Goal: Book appointment/travel/reservation

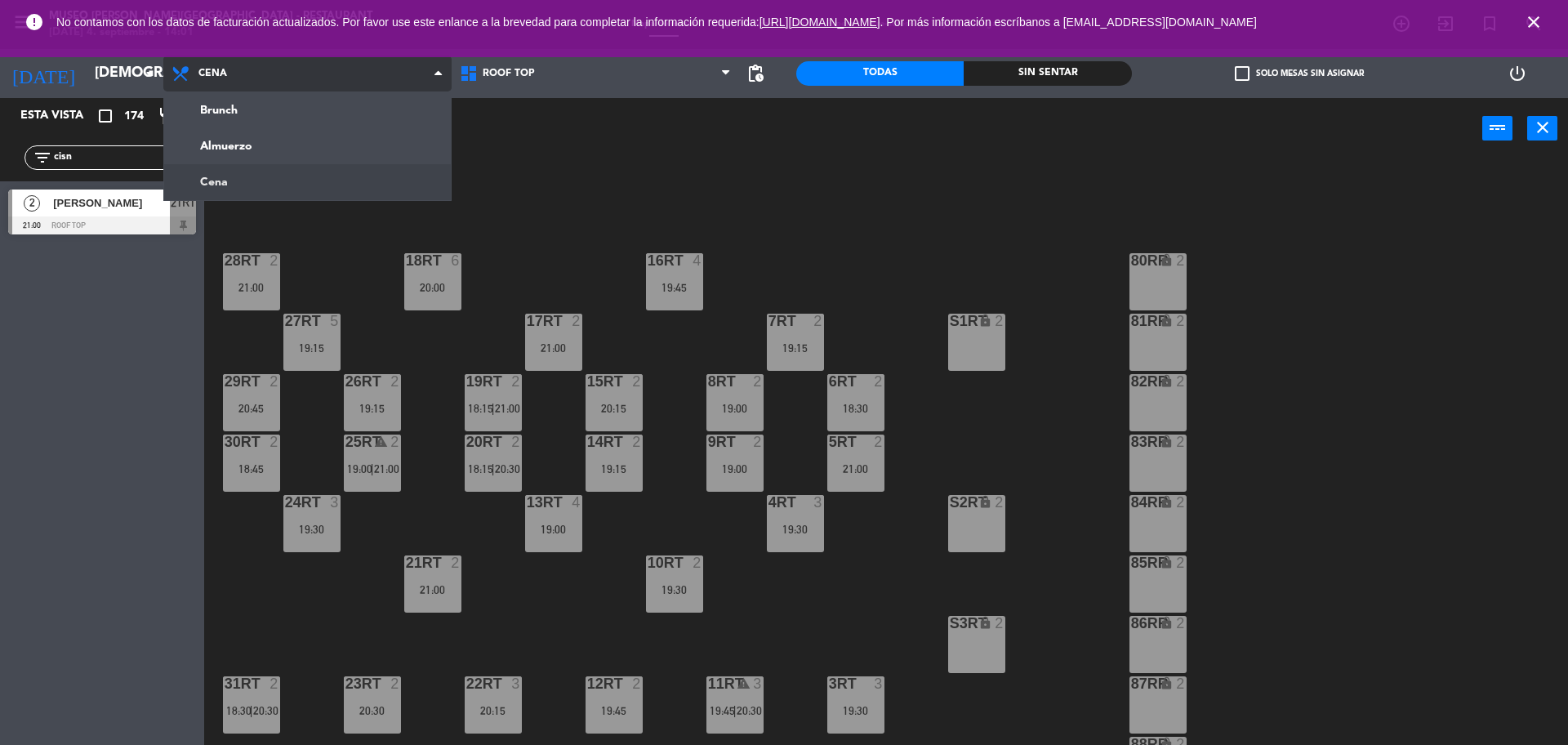
scroll to position [155, 0]
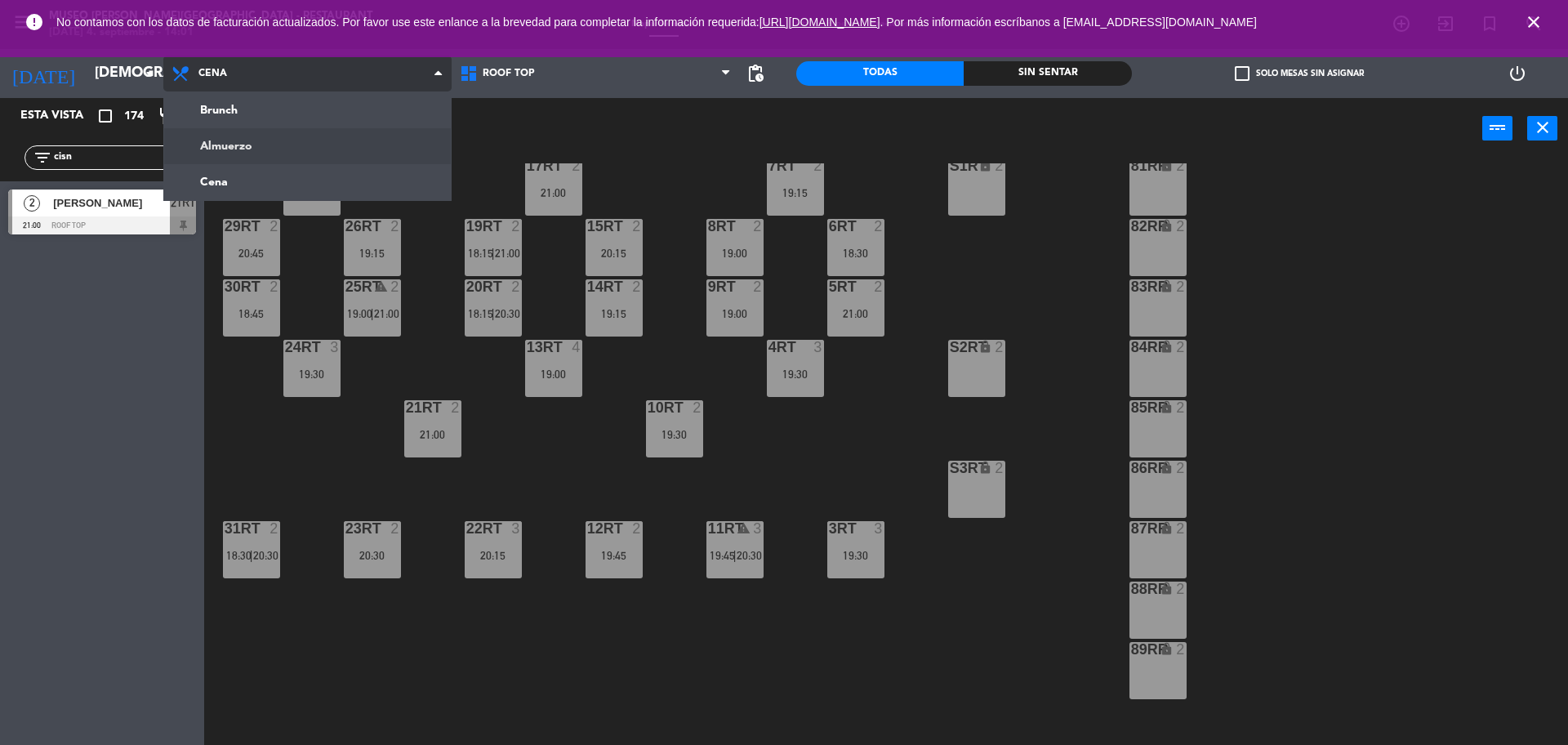
click at [228, 145] on ng-component "menu [GEOGRAPHIC_DATA][PERSON_NAME] - Restaurant [DATE] 4. septiembre - 14:01 M…" at bounding box center [784, 374] width 1568 height 748
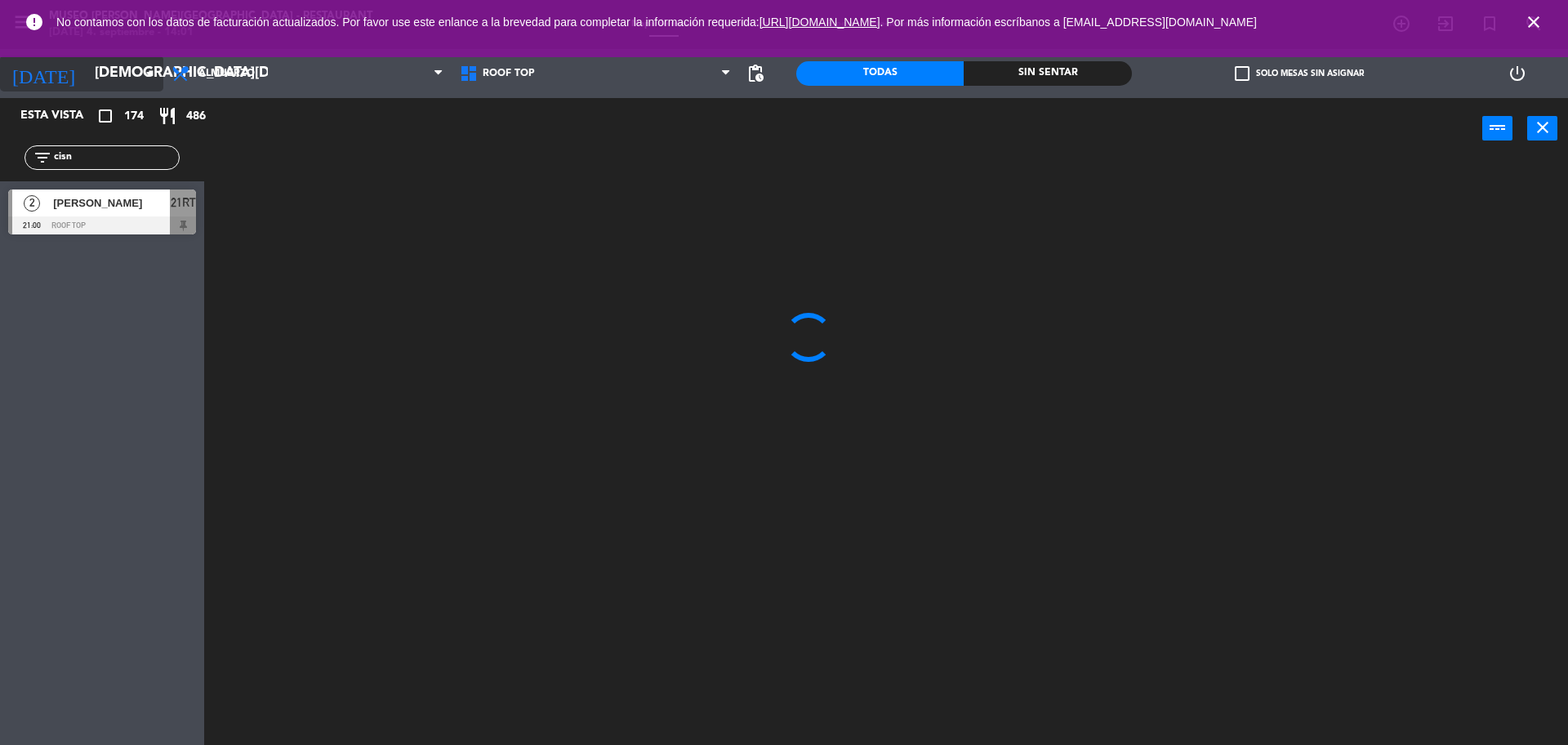
click at [137, 82] on input "[DEMOGRAPHIC_DATA][DATE]" at bounding box center [181, 73] width 189 height 33
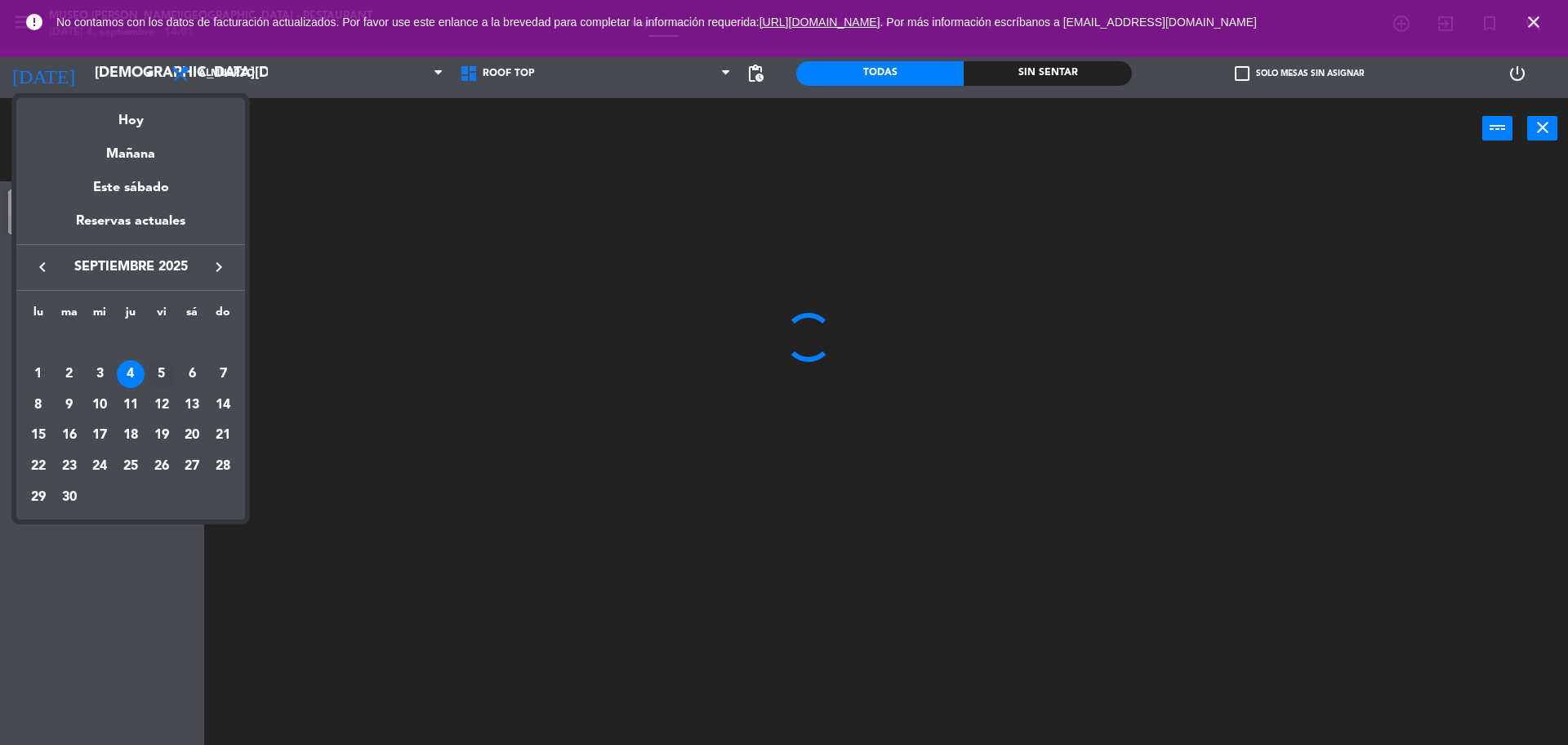
click at [166, 369] on div "5" at bounding box center [162, 374] width 28 height 28
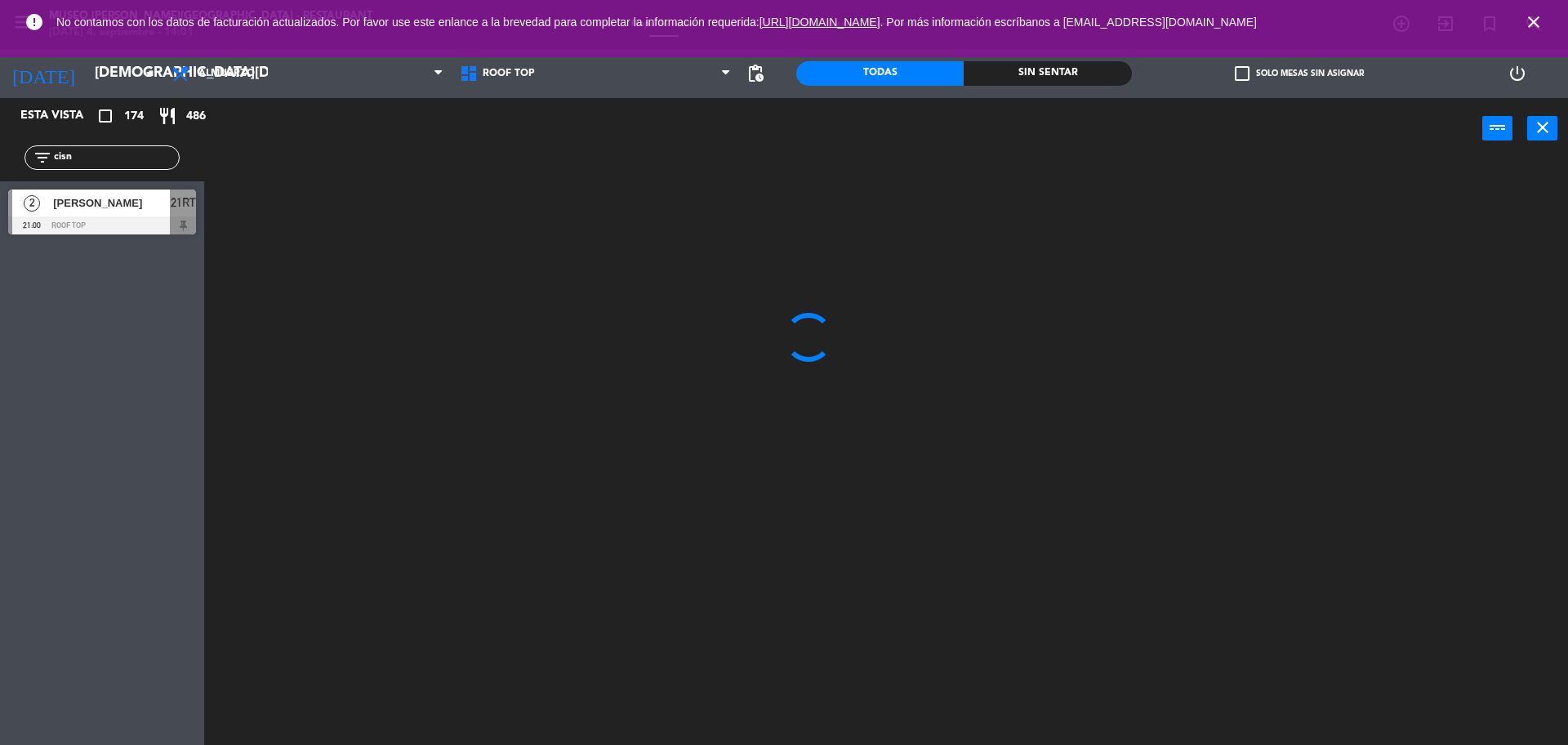
type input "[DATE]"
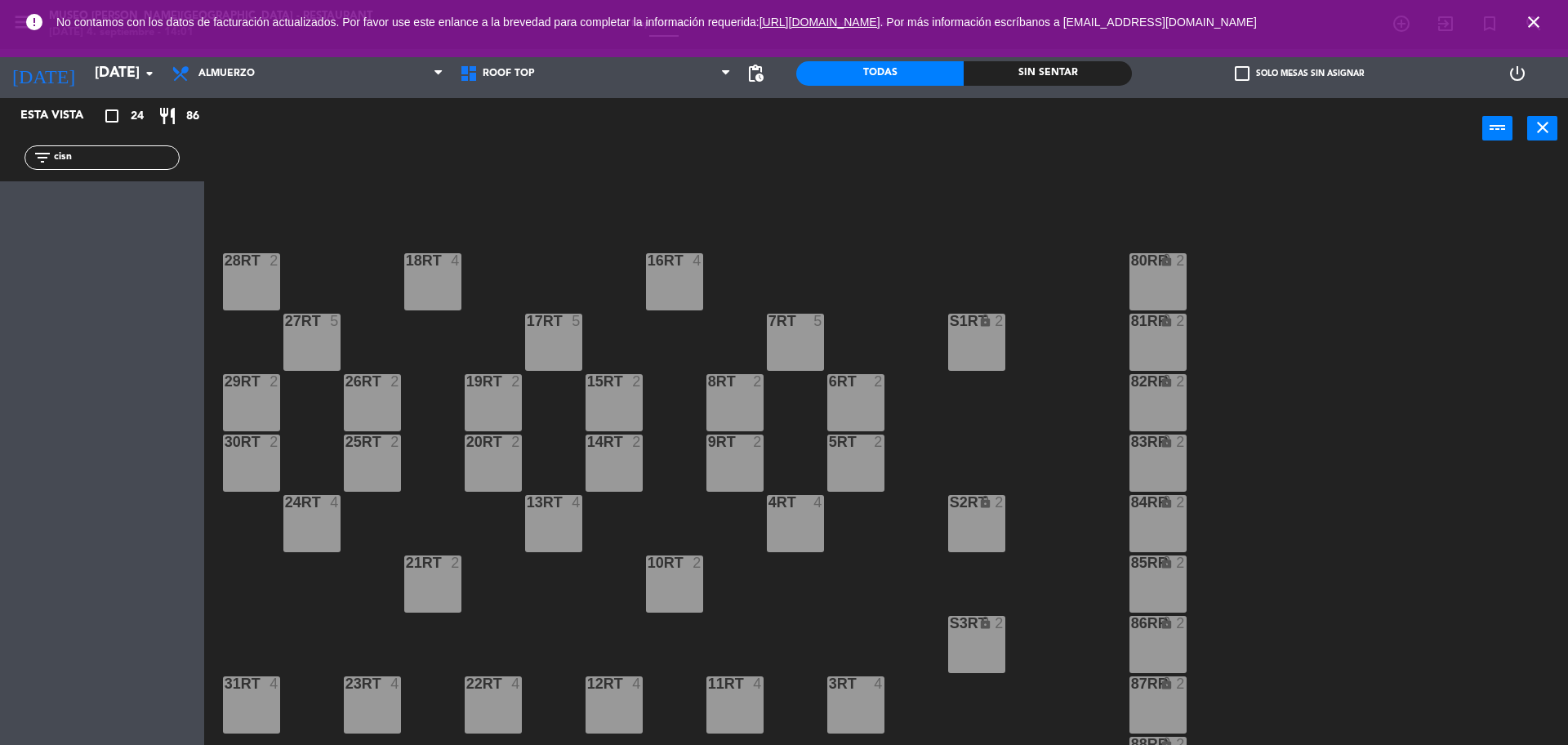
drag, startPoint x: 138, startPoint y: 156, endPoint x: 0, endPoint y: 188, distance: 141.7
click at [0, 188] on div "Esta vista crop_square 24 restaurant 86 filter_list cisn" at bounding box center [102, 421] width 204 height 646
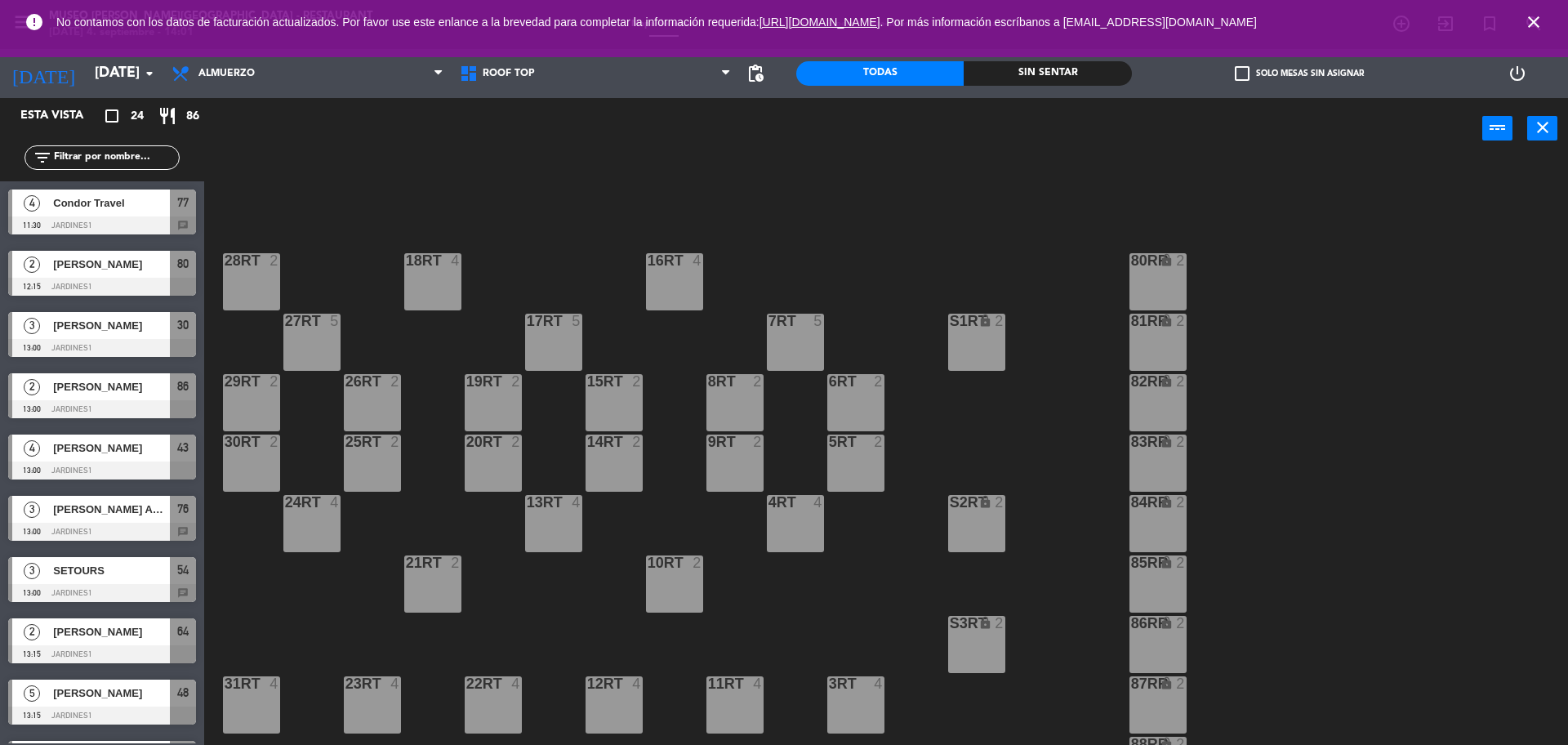
scroll to position [649, 0]
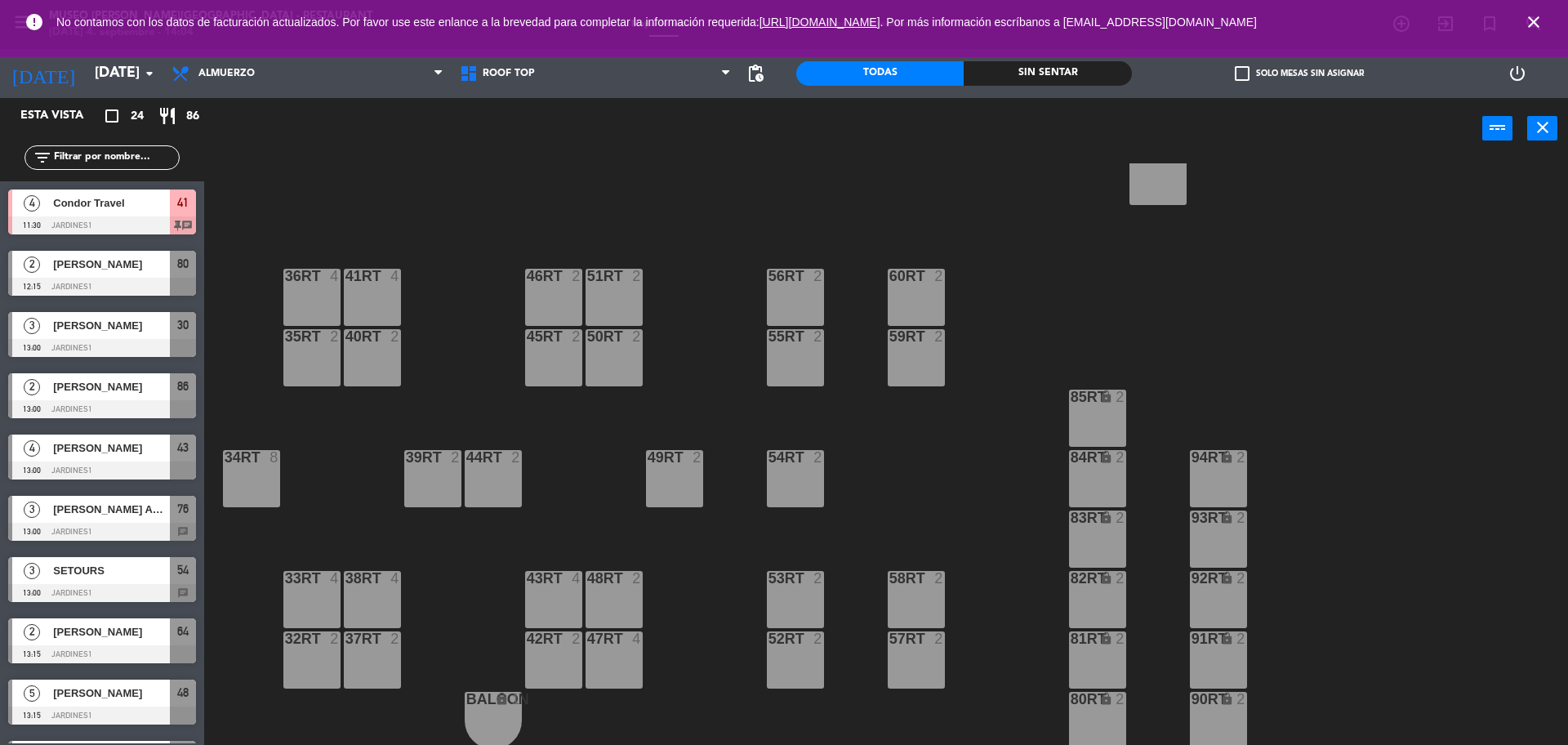
click at [130, 161] on input "text" at bounding box center [115, 157] width 126 height 18
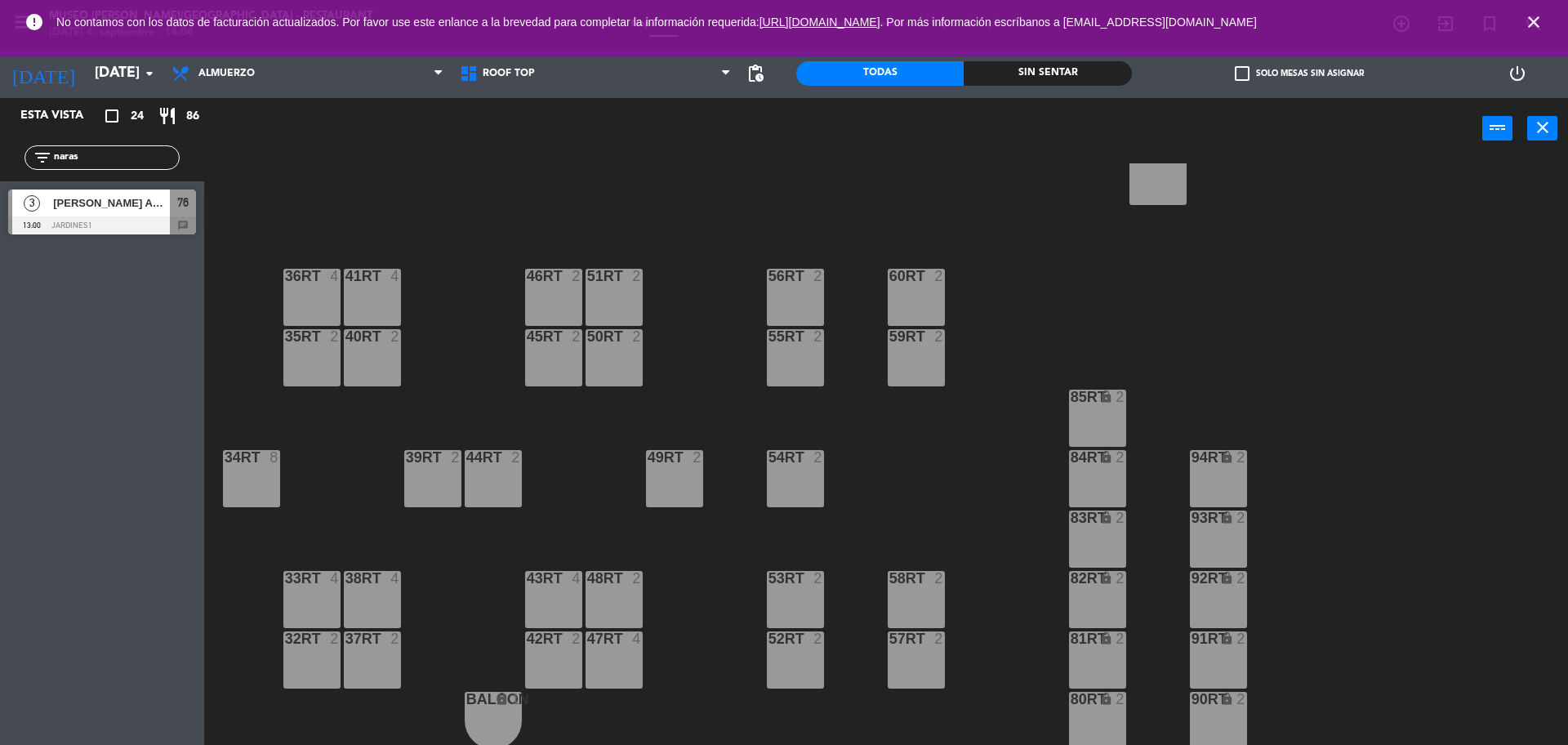
type input "naras"
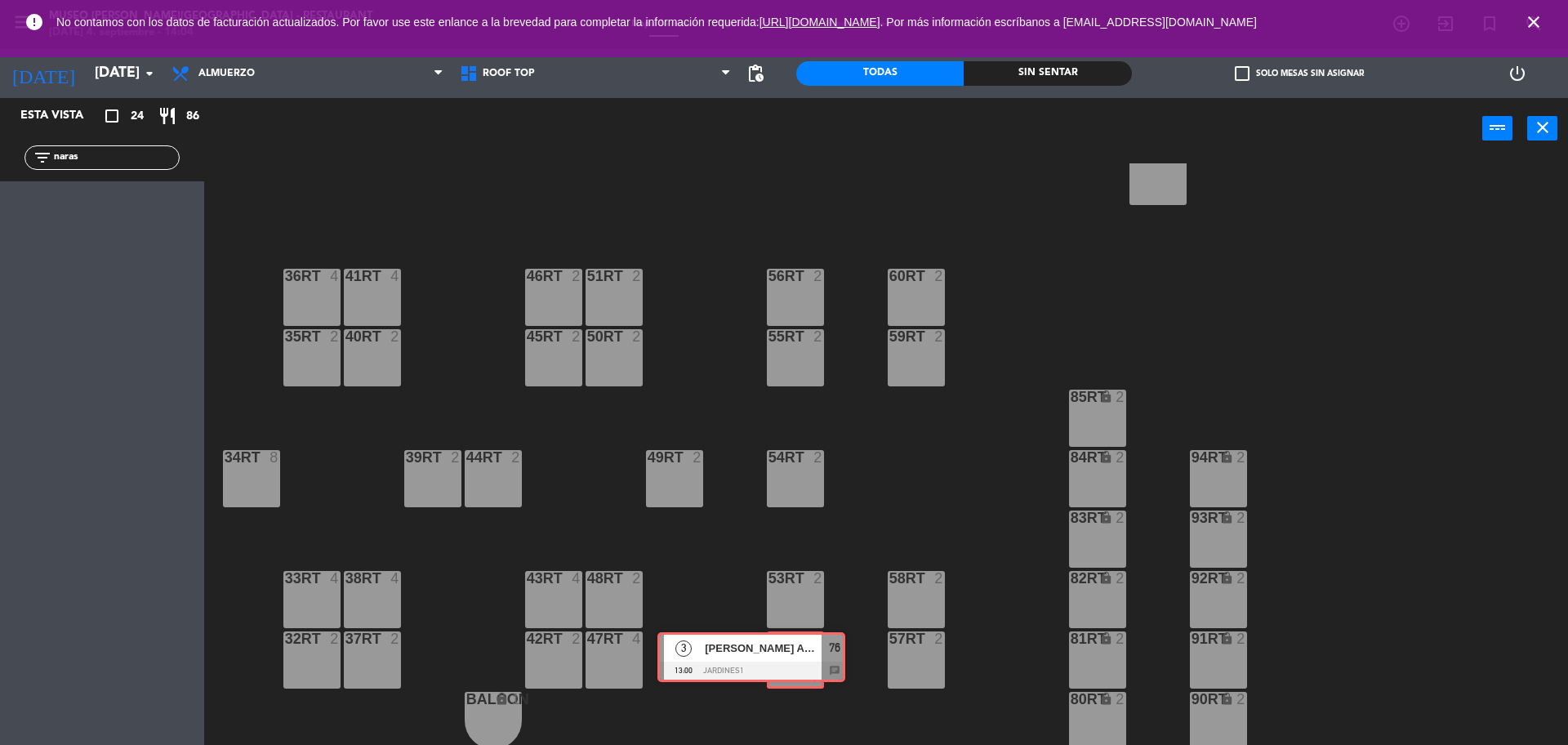
drag, startPoint x: 138, startPoint y: 221, endPoint x: 787, endPoint y: 661, distance: 784.1
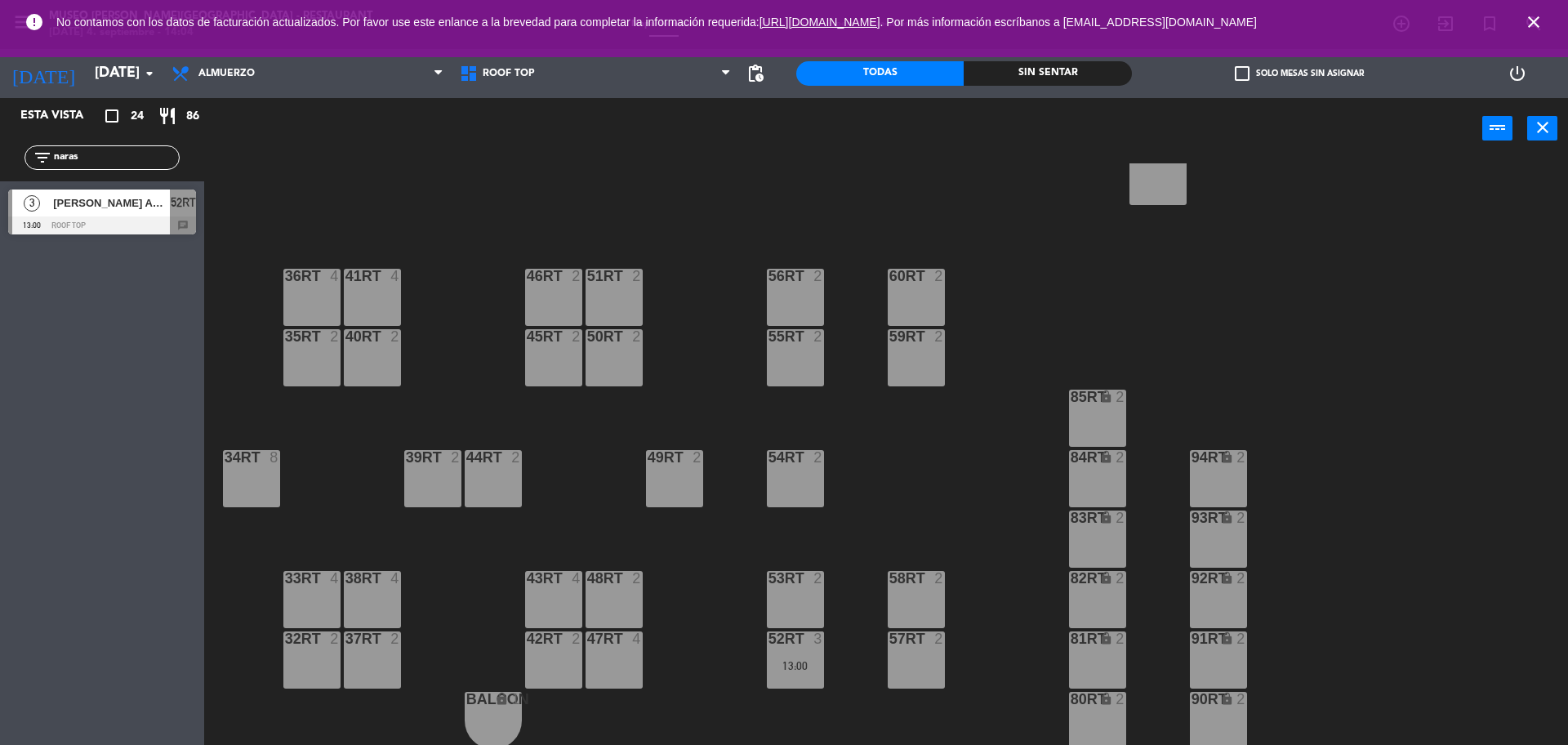
click at [845, 671] on div "18RT 4 16RT 4 28RT 2 80RR lock 2 27RT 5 7RT 5 S1RT lock 2 17RT 5 81RR lock 2 29…" at bounding box center [894, 455] width 1348 height 585
click at [894, 485] on div "18RT 4 16RT 4 28RT 2 80RR lock 2 27RT 5 7RT 5 S1RT lock 2 17RT 5 81RR lock 2 29…" at bounding box center [894, 455] width 1348 height 585
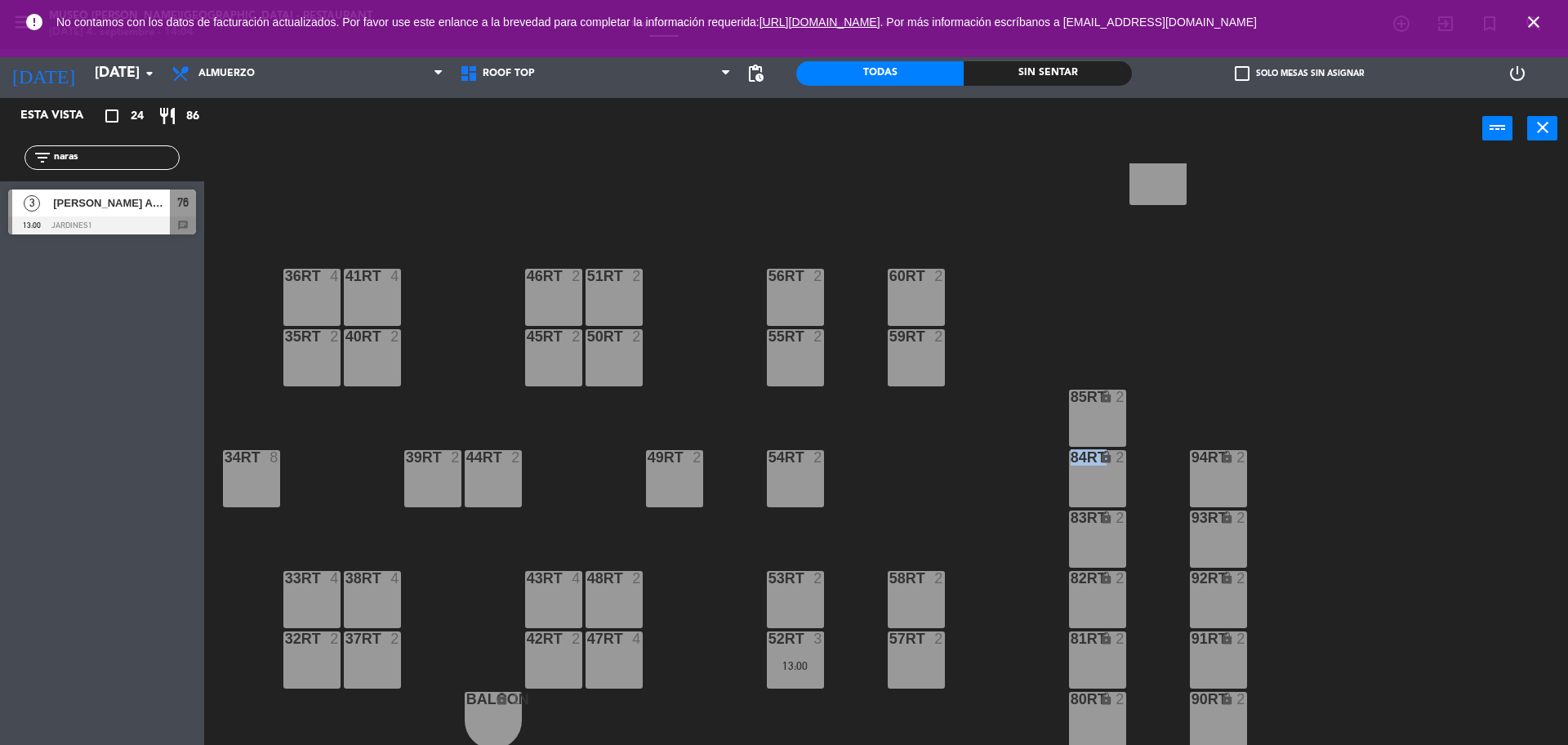
click at [894, 485] on div "18RT 4 16RT 4 28RT 2 80RR lock 2 27RT 5 7RT 5 S1RT lock 2 17RT 5 81RR lock 2 29…" at bounding box center [894, 455] width 1348 height 585
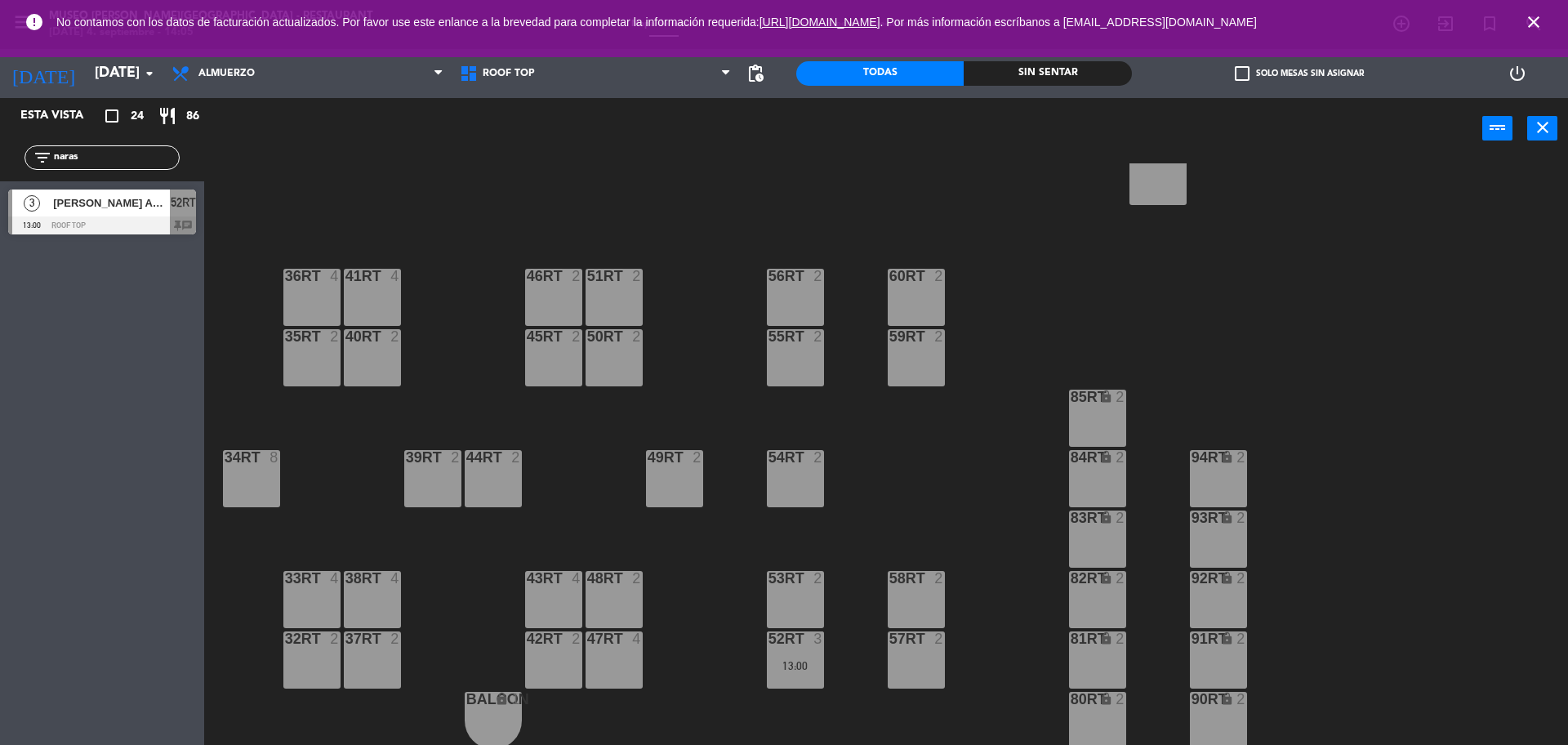
click at [769, 642] on div "52RT" at bounding box center [768, 638] width 1 height 15
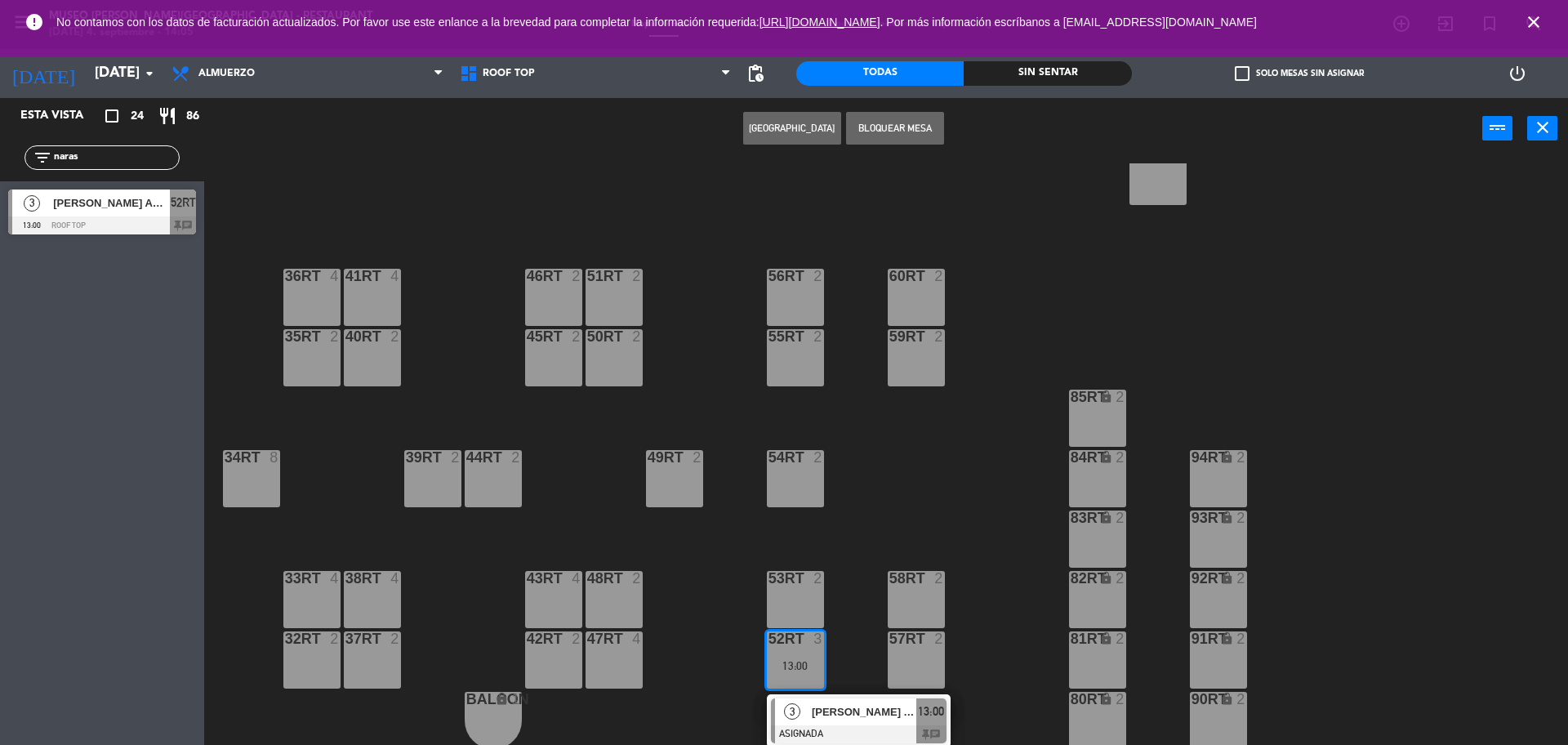
click at [852, 698] on div "[PERSON_NAME] ACHUTA x 2/TUCANO [GEOGRAPHIC_DATA]" at bounding box center [863, 711] width 106 height 27
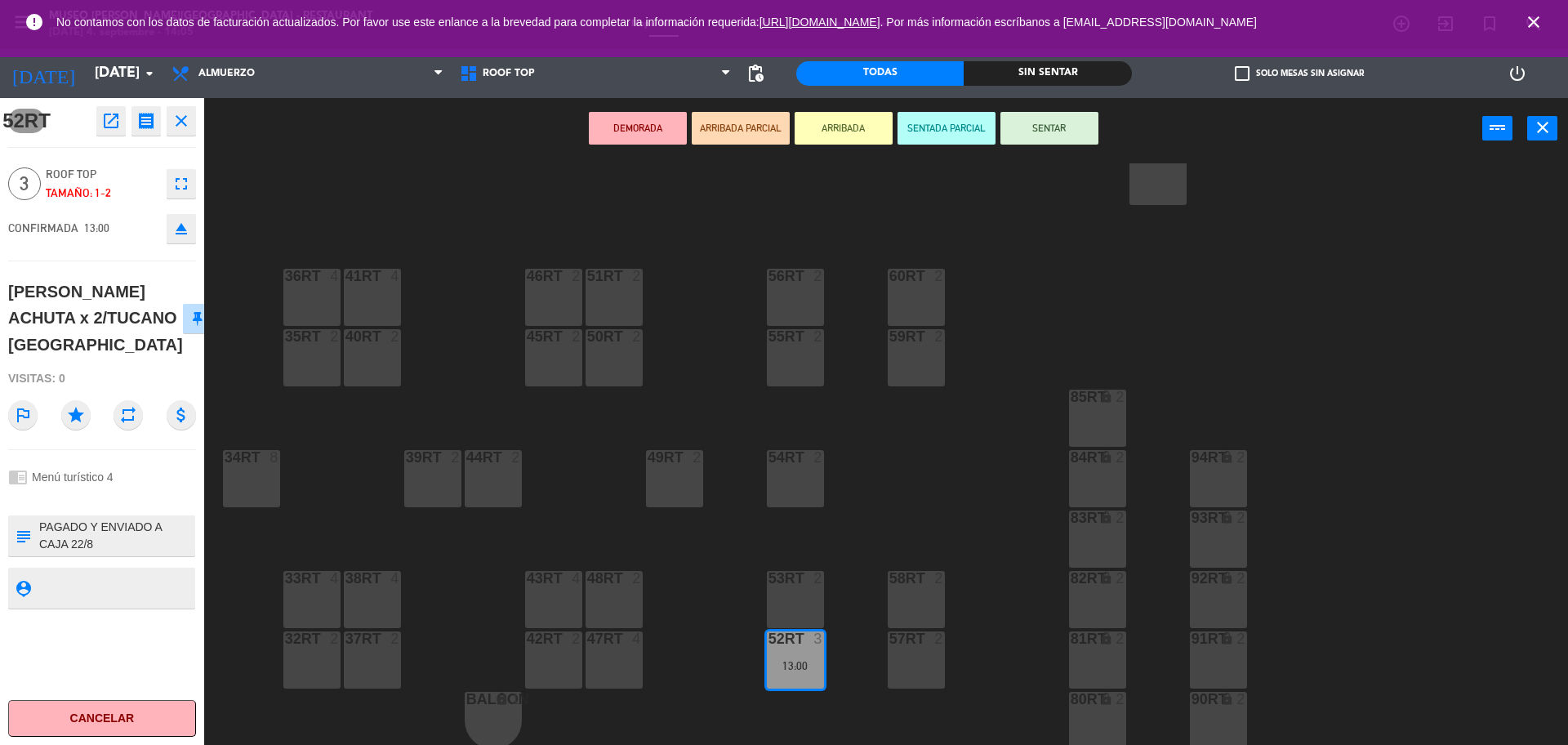
click at [653, 133] on button "DEMORADA" at bounding box center [637, 128] width 98 height 33
